Goal: Transaction & Acquisition: Book appointment/travel/reservation

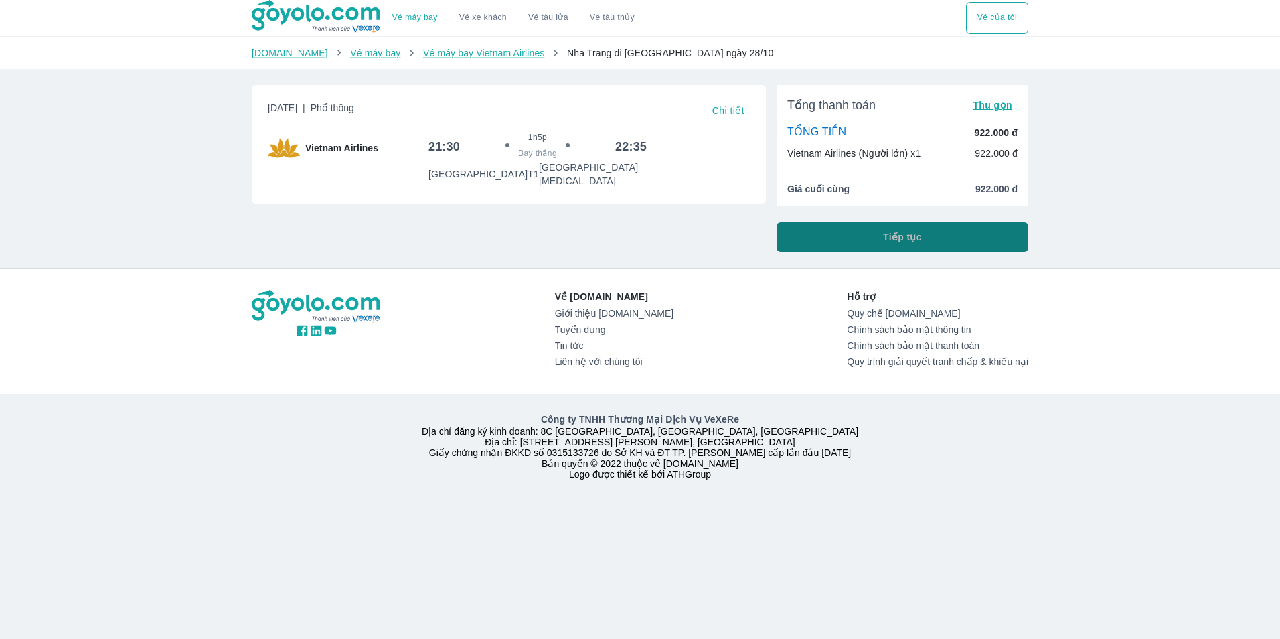
click at [843, 241] on button "Tiếp tục" at bounding box center [903, 236] width 252 height 29
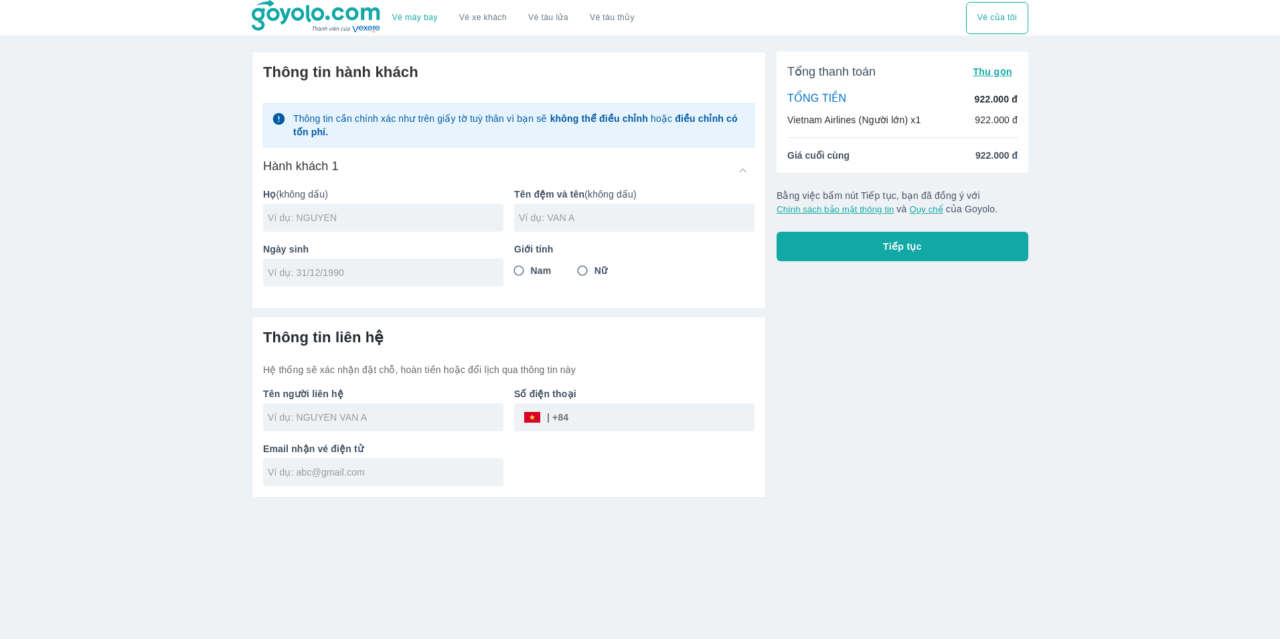
click at [377, 223] on input "text" at bounding box center [386, 217] width 236 height 13
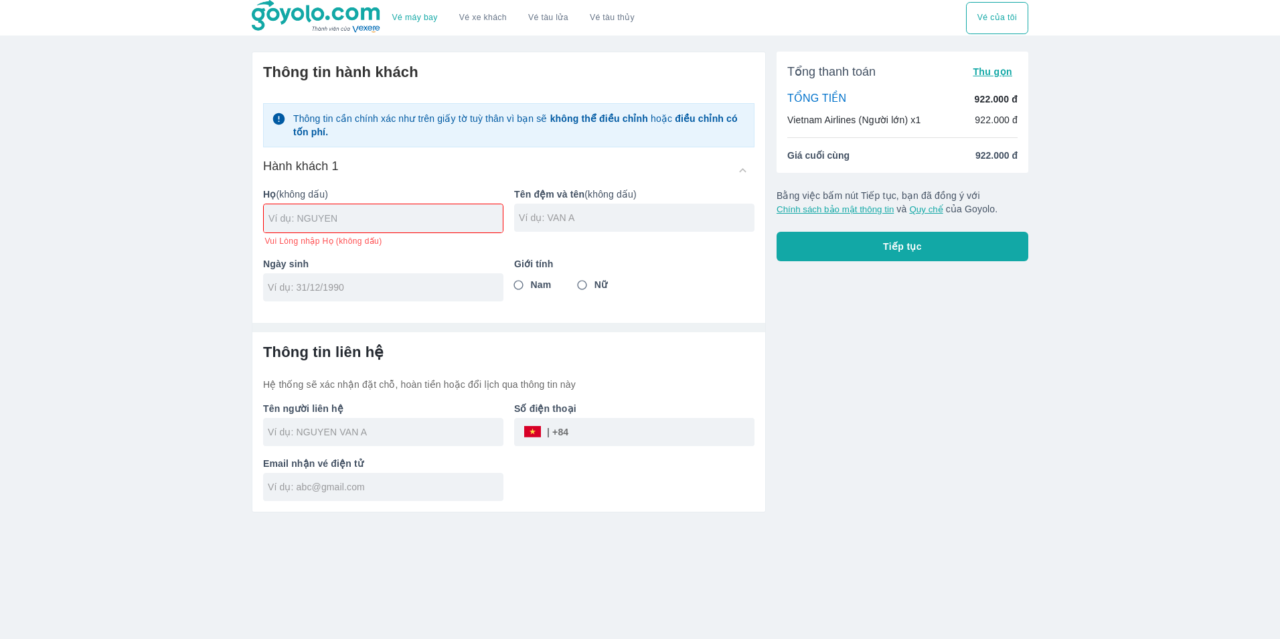
click at [473, 218] on input "text" at bounding box center [385, 218] width 234 height 13
type input "[PERSON_NAME]"
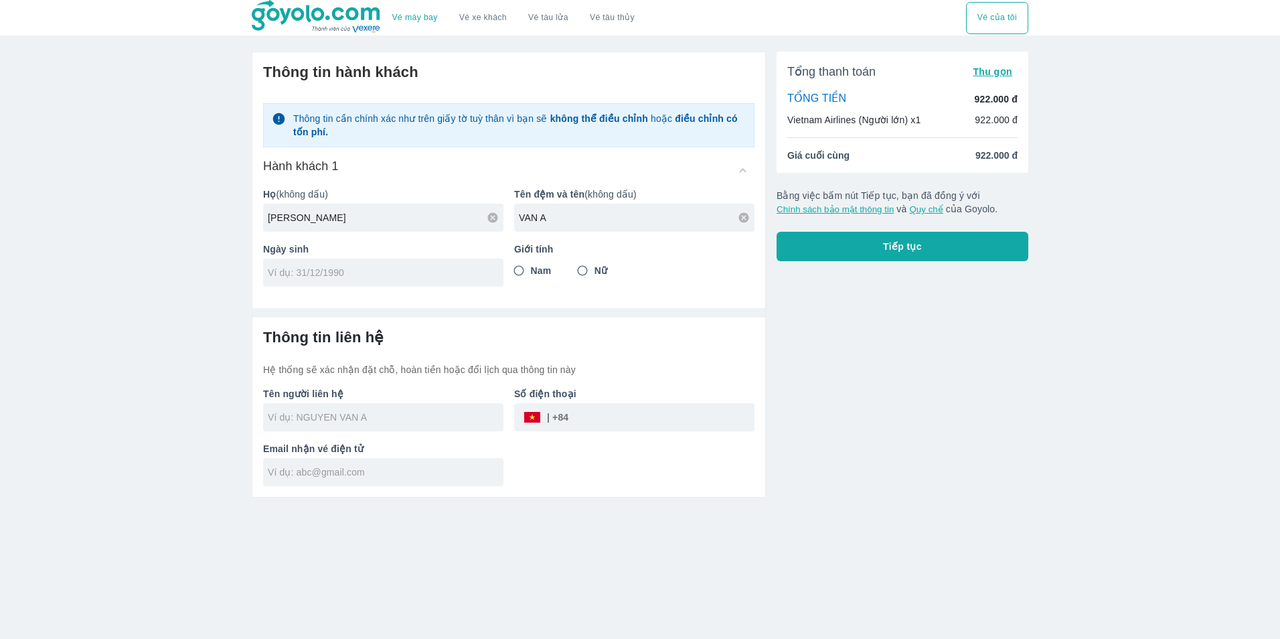
type input "VAN A"
click at [451, 279] on input "tel" at bounding box center [379, 272] width 222 height 13
type input "[DATE]"
click at [584, 276] on input "Nữ" at bounding box center [582, 270] width 24 height 24
radio input "true"
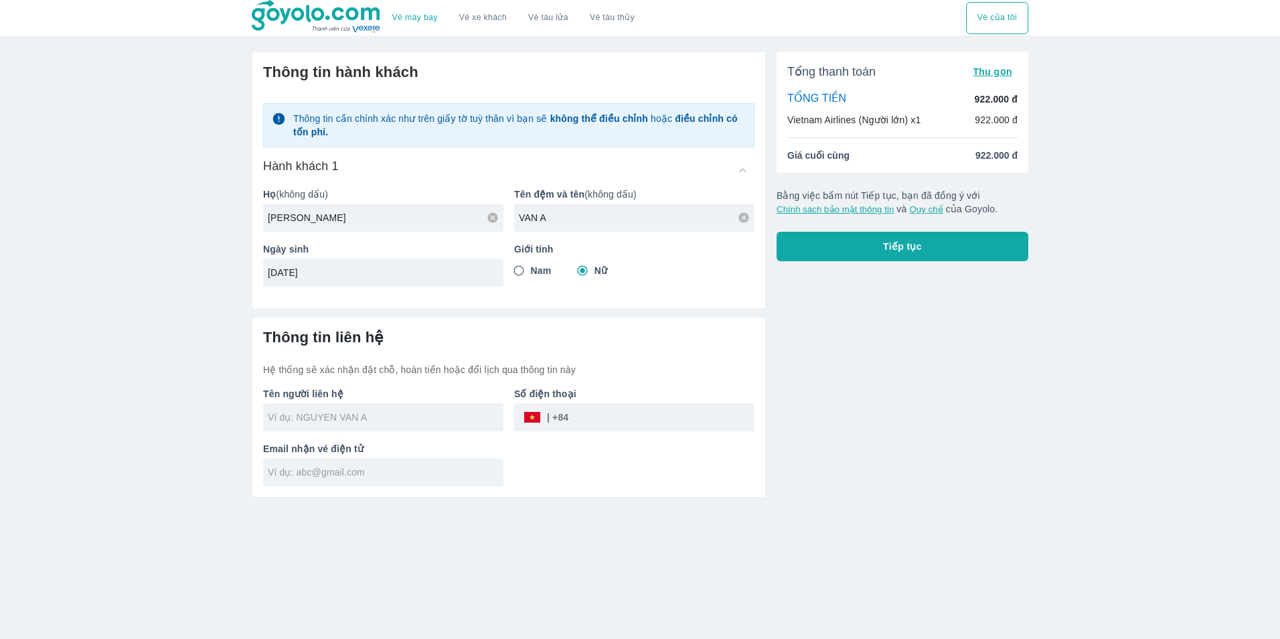
click at [388, 426] on div at bounding box center [383, 417] width 240 height 28
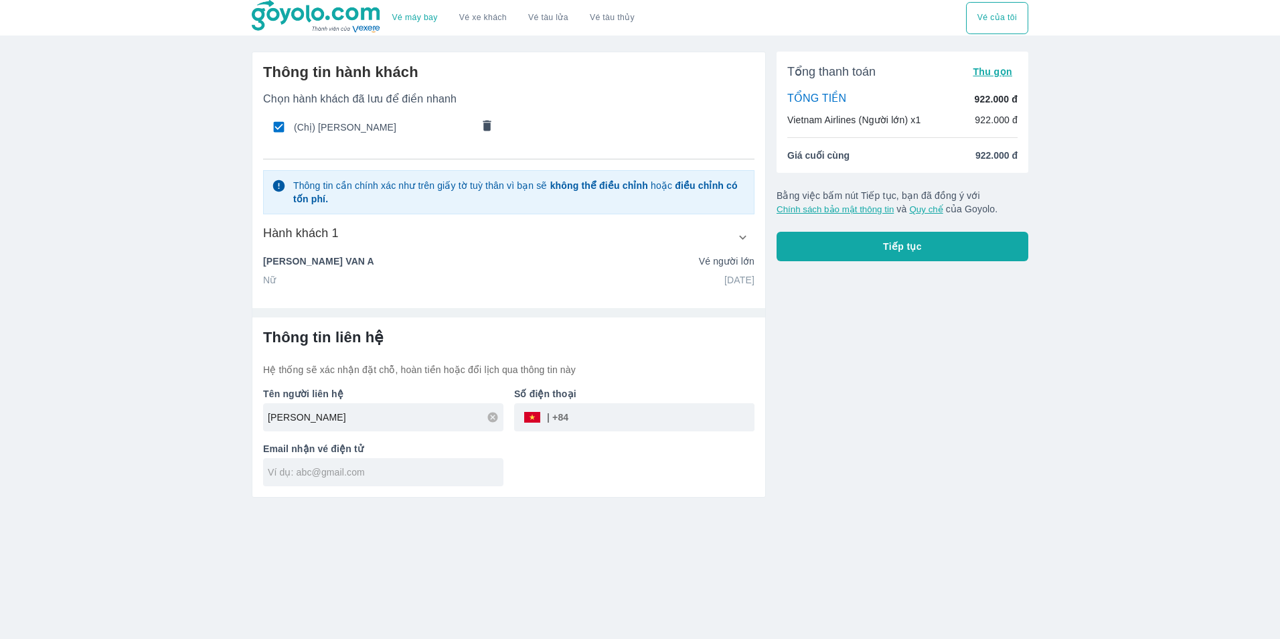
type input "[PERSON_NAME]"
click at [596, 402] on div "Số điện thoại ​" at bounding box center [628, 403] width 251 height 55
click at [594, 418] on input "tel" at bounding box center [661, 417] width 186 height 32
click at [378, 489] on div "Thông tin liên hệ Hệ thống sẽ xác nhận đặt chỗ, hoàn tiền hoặc đổi lịch qua thô…" at bounding box center [508, 406] width 513 height 179
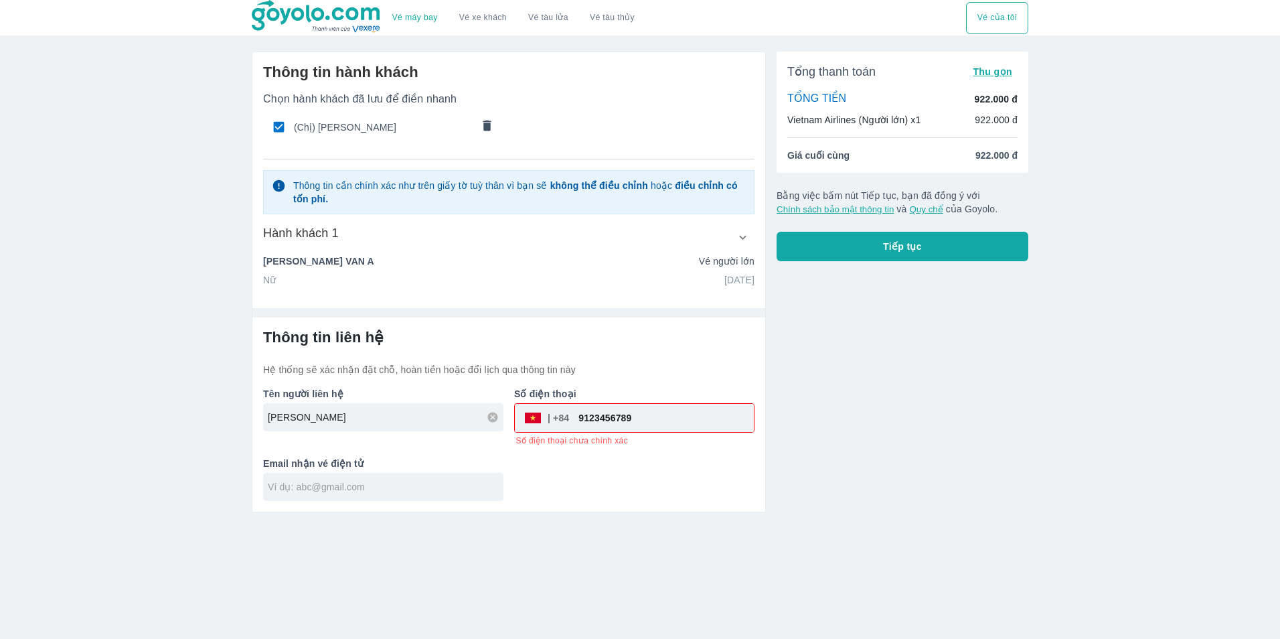
click at [628, 412] on input "9123456789" at bounding box center [661, 418] width 185 height 32
click at [586, 412] on input "9123456789" at bounding box center [661, 418] width 185 height 32
click at [592, 416] on input "9123456789" at bounding box center [661, 418] width 185 height 32
click at [595, 419] on input "9123456789" at bounding box center [661, 418] width 185 height 32
drag, startPoint x: 592, startPoint y: 418, endPoint x: 605, endPoint y: 418, distance: 12.7
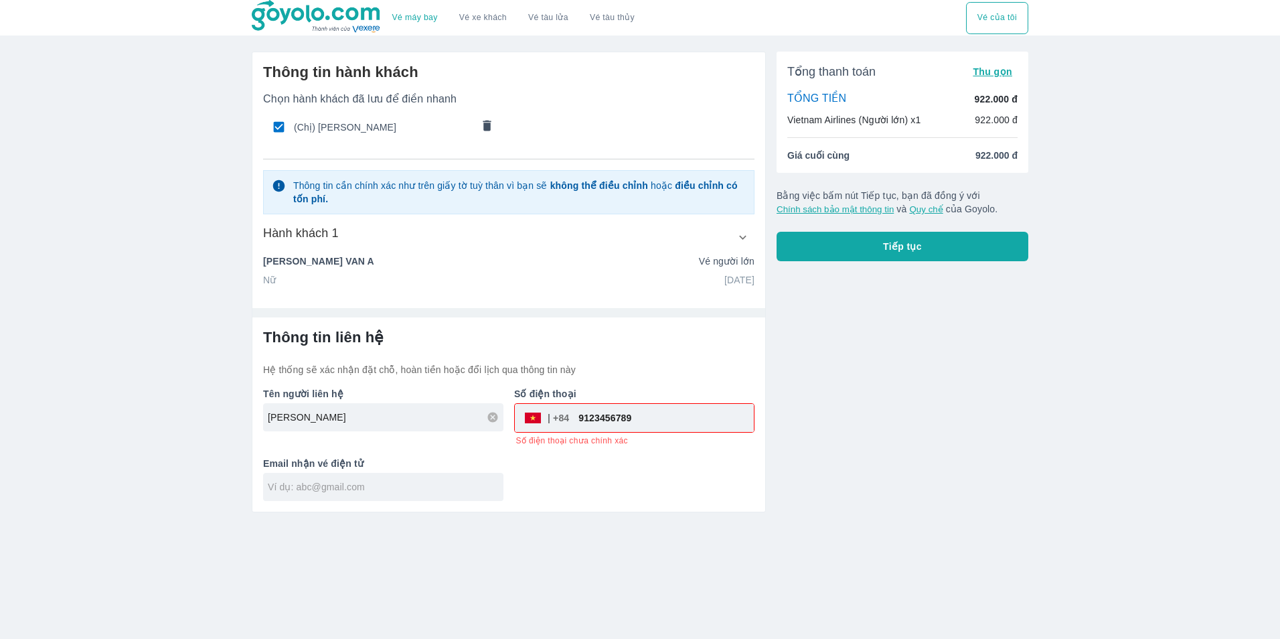
click at [605, 418] on input "9123456789" at bounding box center [661, 418] width 185 height 32
click at [636, 418] on input "9123456789" at bounding box center [661, 418] width 185 height 32
type input "912345678"
click at [411, 512] on div "Vé máy bay Vé xe khách Vé tàu lửa Vé tàu thủy Vé của tôi Thông tin hành khách C…" at bounding box center [640, 319] width 1280 height 639
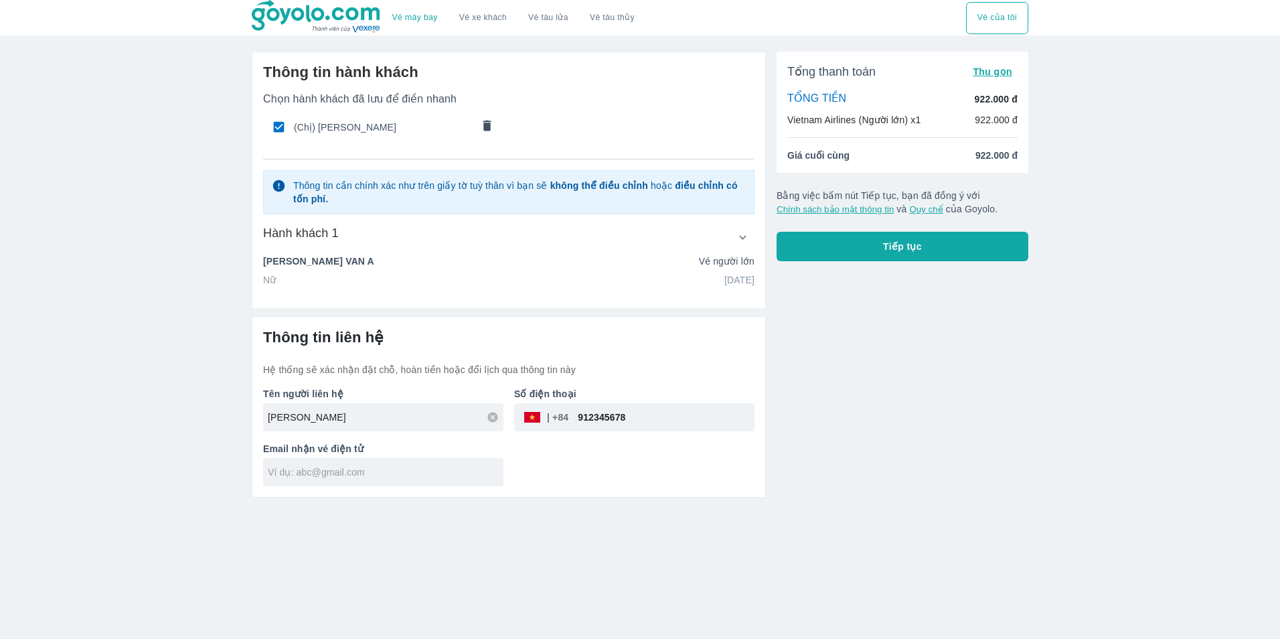
click at [409, 483] on div at bounding box center [383, 472] width 240 height 28
click at [398, 476] on input "text" at bounding box center [386, 471] width 236 height 13
type input "[EMAIL_ADDRESS][DOMAIN_NAME]"
click at [835, 262] on div "Tổng thanh toán Thu gọn TỔNG TIỀN 922.000 đ Vietnam Airlines (Người lớn) x1 922…" at bounding box center [897, 269] width 262 height 457
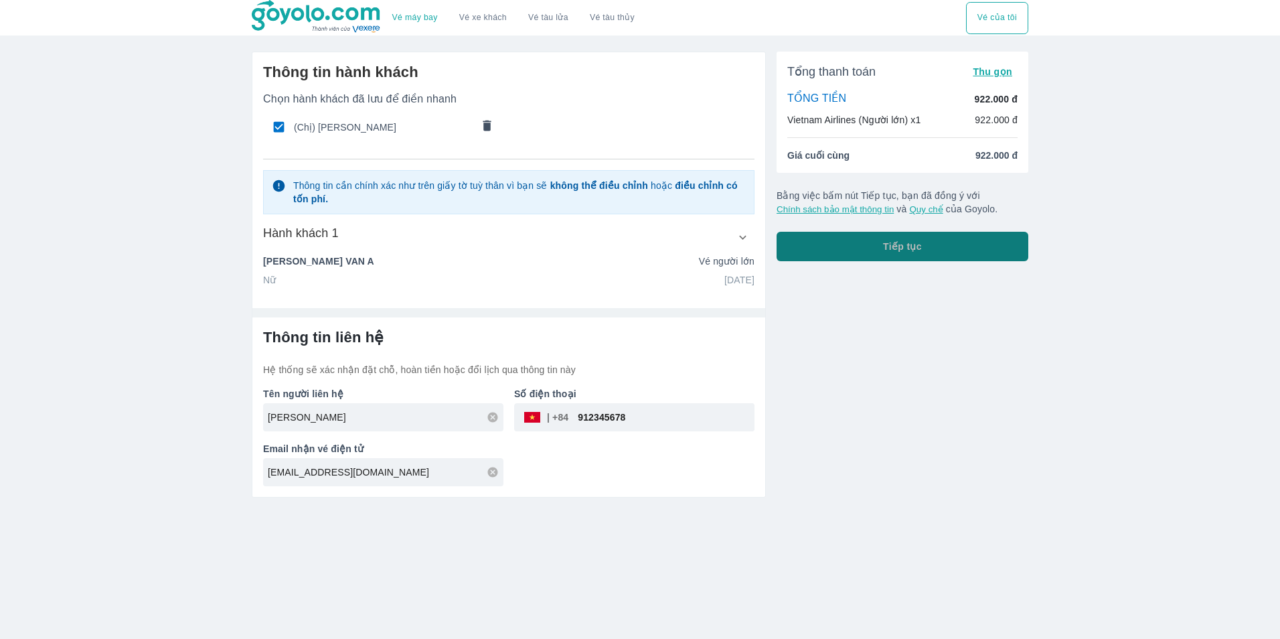
click at [841, 242] on button "Tiếp tục" at bounding box center [903, 246] width 252 height 29
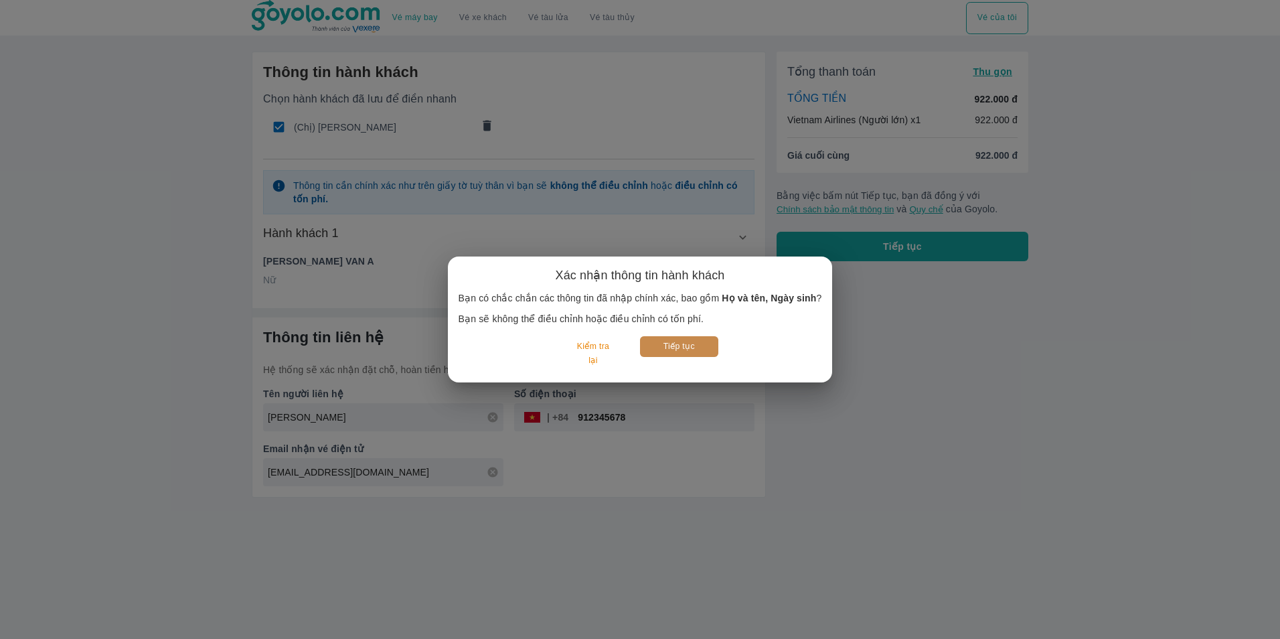
click at [657, 346] on button "Tiếp tục" at bounding box center [679, 346] width 78 height 21
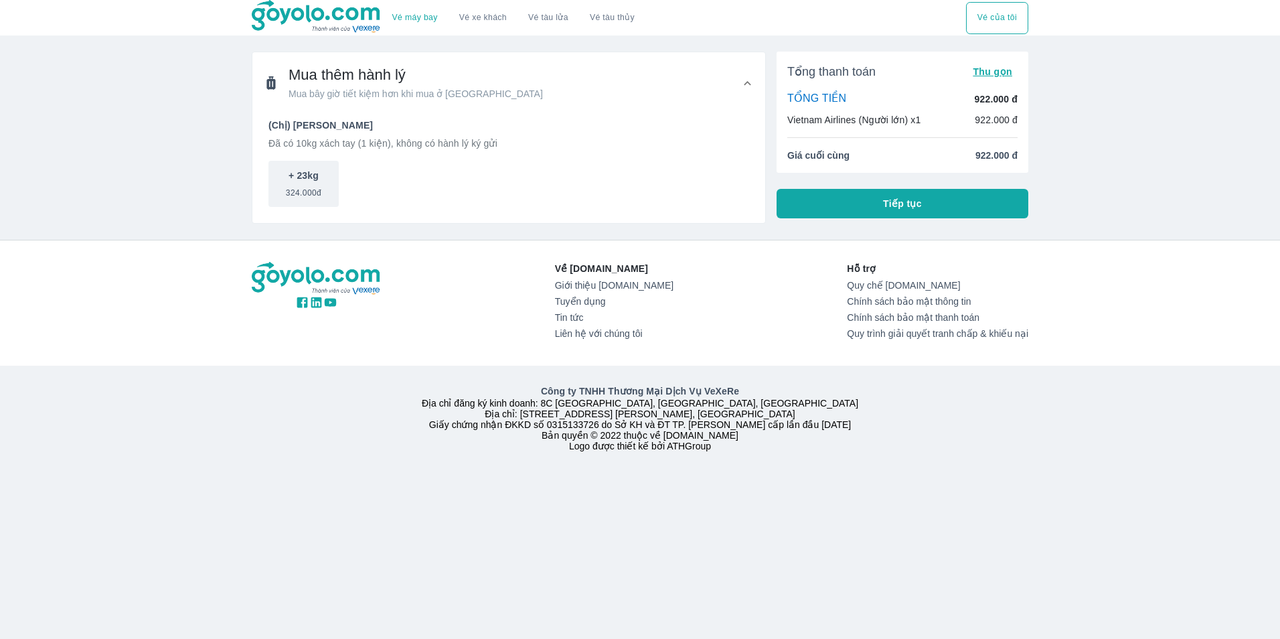
click at [910, 205] on span "Tiếp tục" at bounding box center [902, 203] width 39 height 13
